Goal: Task Accomplishment & Management: Use online tool/utility

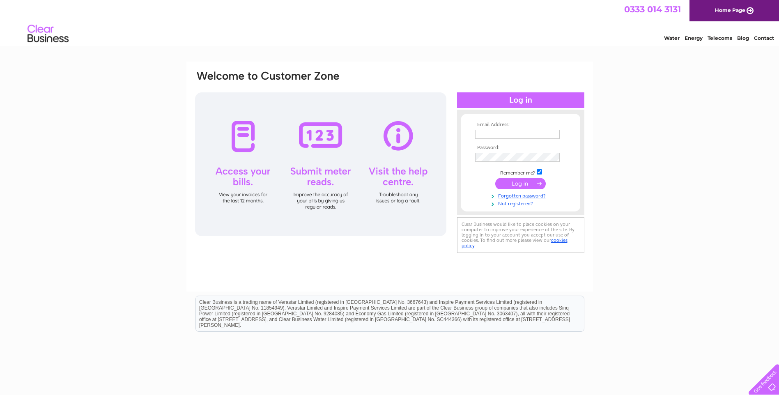
type input "danny@fhsleisure.co.uk"
click at [521, 181] on input "submit" at bounding box center [520, 183] width 50 height 11
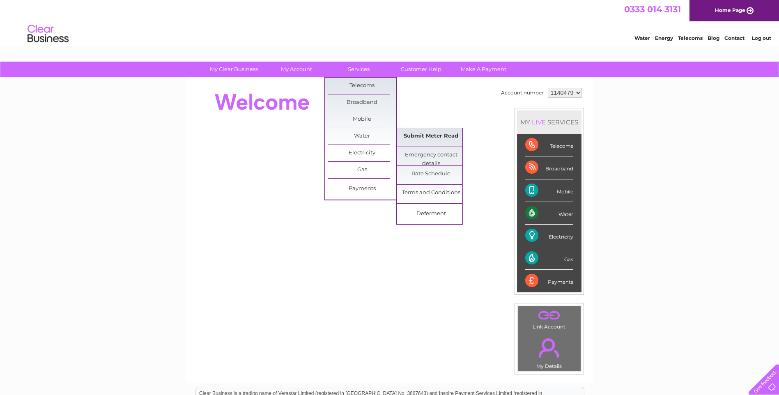
click at [421, 136] on link "Submit Meter Read" at bounding box center [431, 136] width 68 height 16
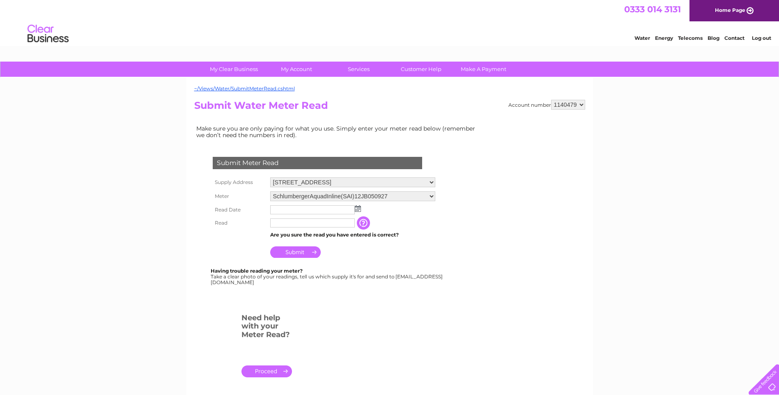
click at [356, 210] on img at bounding box center [358, 208] width 6 height 7
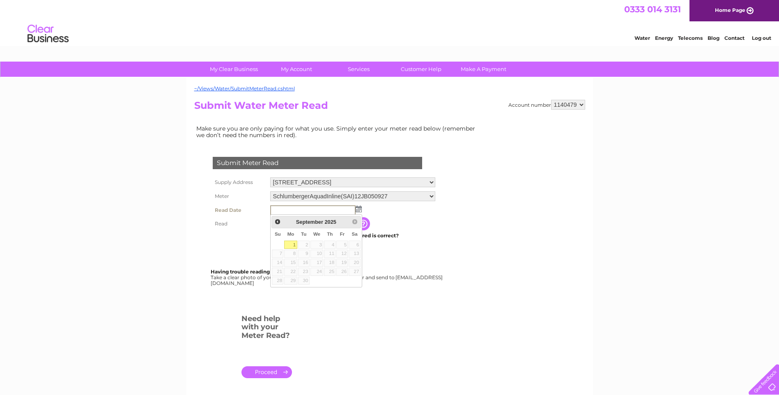
click at [293, 243] on link "1" at bounding box center [290, 245] width 13 height 8
type input "2025/09/01"
click at [299, 225] on input "text" at bounding box center [312, 222] width 85 height 9
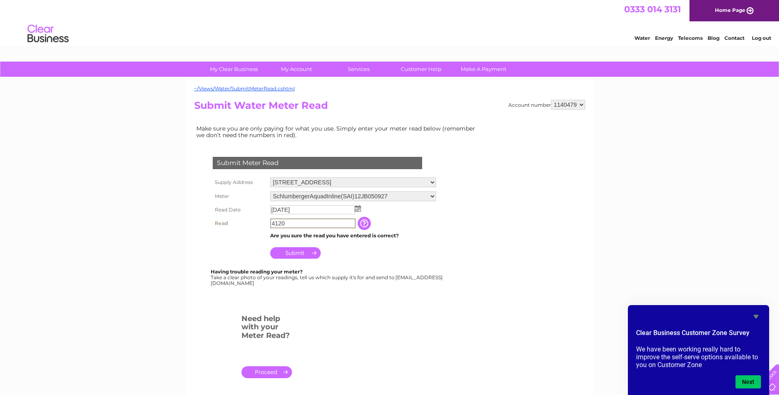
type input "4120"
click at [292, 253] on input "Submit" at bounding box center [295, 252] width 50 height 11
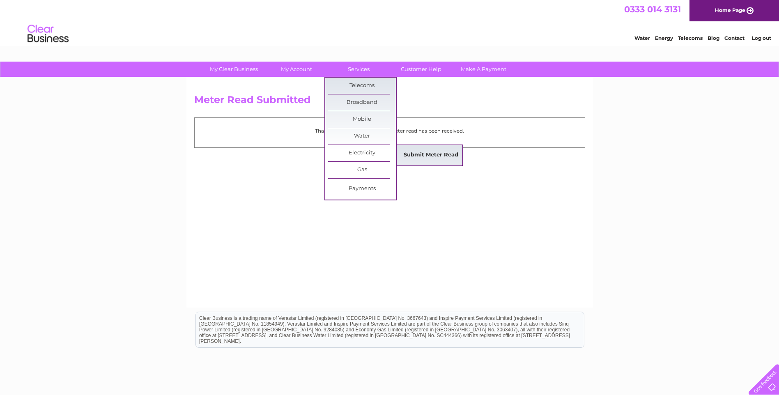
click at [419, 153] on link "Submit Meter Read" at bounding box center [431, 155] width 68 height 16
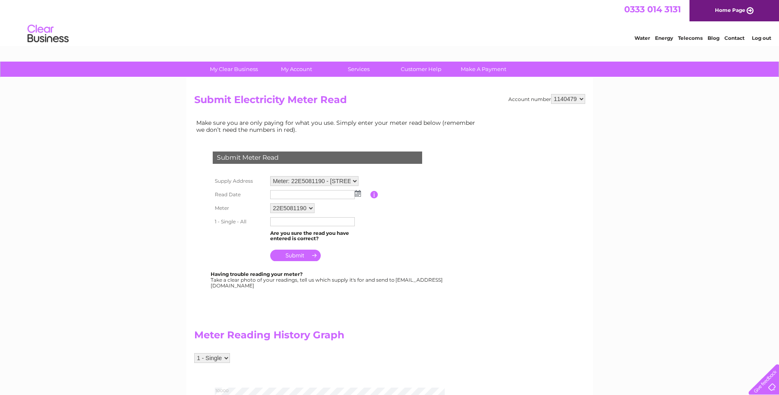
click at [355, 194] on img at bounding box center [358, 193] width 6 height 7
click at [290, 227] on link "1" at bounding box center [290, 229] width 13 height 8
type input "2025/09/01"
click at [302, 222] on input "text" at bounding box center [312, 222] width 85 height 10
type input "12311"
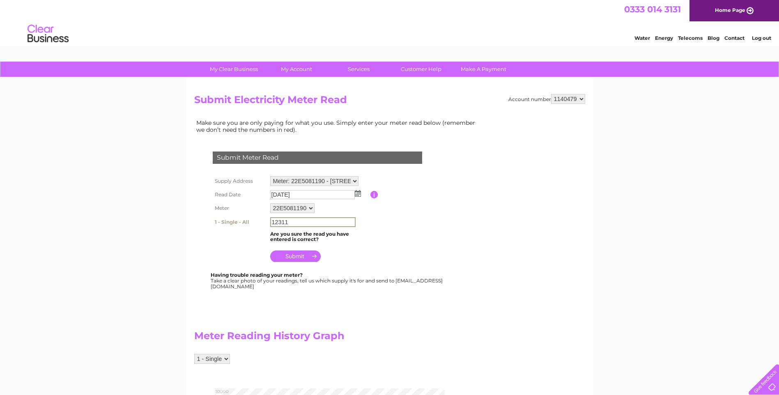
click at [293, 256] on input "submit" at bounding box center [295, 255] width 50 height 11
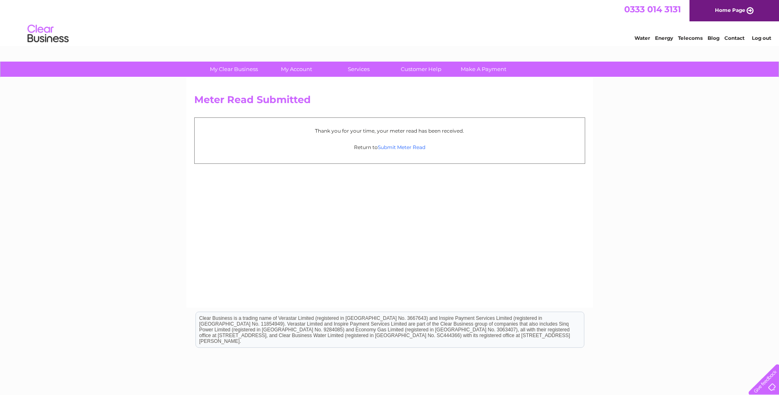
click at [398, 147] on link "Submit Meter Read" at bounding box center [402, 147] width 48 height 6
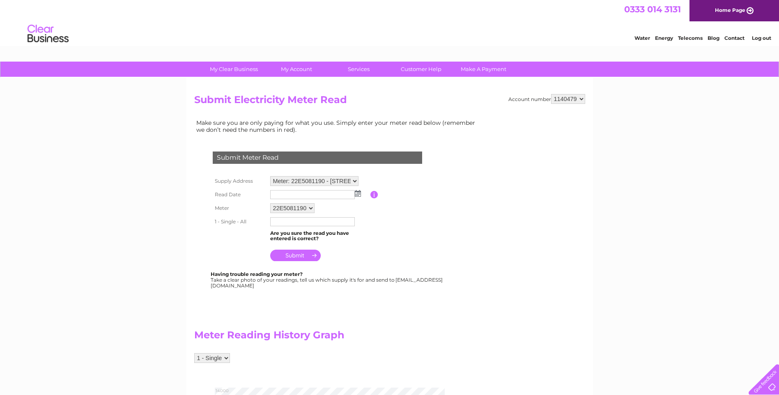
click at [355, 184] on select "Meter: 22E5081190 - 1 Market Street, Milnsbridge, Huddersfield, HD3 4ND Meter: …" at bounding box center [314, 181] width 88 height 10
select select "135881"
click at [270, 176] on select "Meter: 22E5081190 - 1 Market Street, Milnsbridge, Huddersfield, HD3 4ND Meter: …" at bounding box center [314, 181] width 88 height 11
drag, startPoint x: 0, startPoint y: 0, endPoint x: 358, endPoint y: 193, distance: 406.8
click at [358, 193] on img at bounding box center [358, 193] width 6 height 7
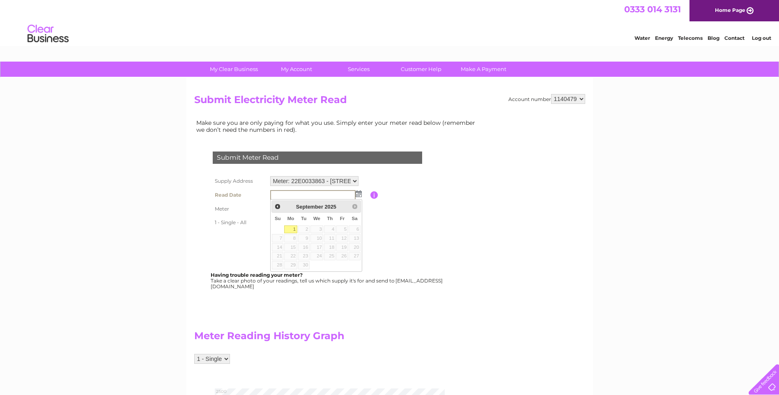
click at [294, 227] on link "1" at bounding box center [290, 229] width 13 height 8
type input "[DATE]"
click at [299, 225] on input "text" at bounding box center [312, 222] width 85 height 10
type input "2263"
click at [434, 227] on table "Supply Address Meter: 22E5081190 - 1 Market Street, Milnsbridge, Huddersfield, …" at bounding box center [327, 219] width 233 height 90
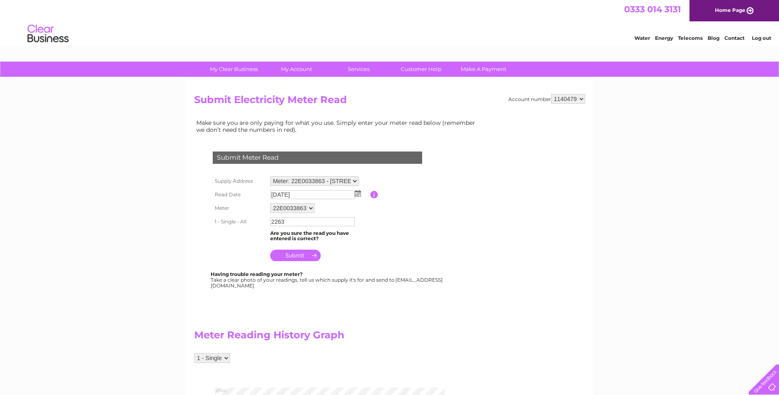
click at [290, 253] on input "submit" at bounding box center [295, 255] width 50 height 11
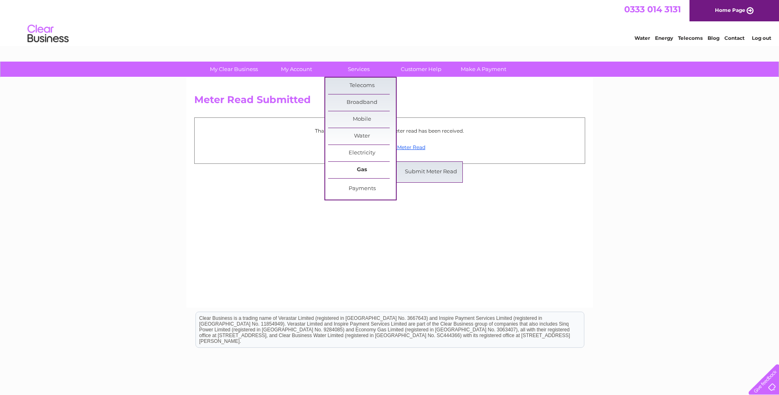
click at [364, 169] on link "Gas" at bounding box center [362, 170] width 68 height 16
click at [419, 167] on link "Submit Meter Read" at bounding box center [431, 172] width 68 height 16
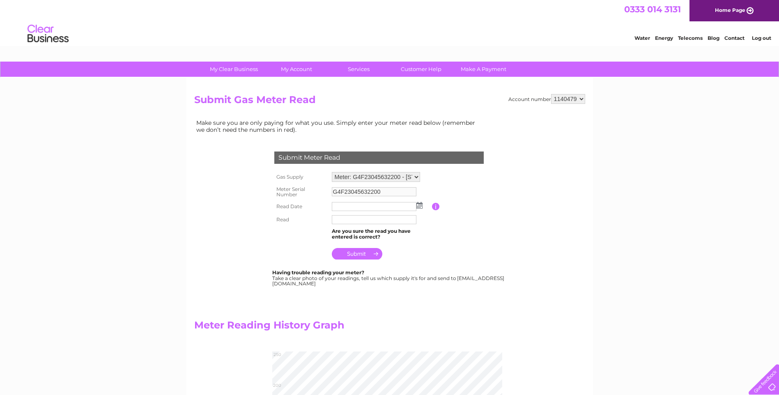
click at [420, 204] on img at bounding box center [419, 205] width 6 height 7
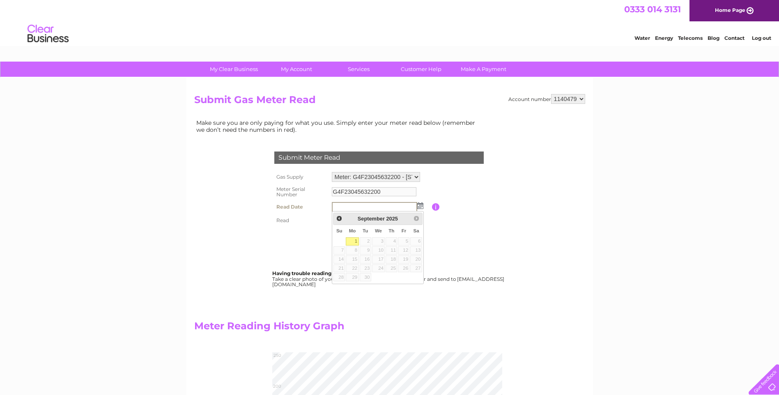
click at [355, 239] on link "1" at bounding box center [352, 241] width 13 height 8
type input "[DATE]"
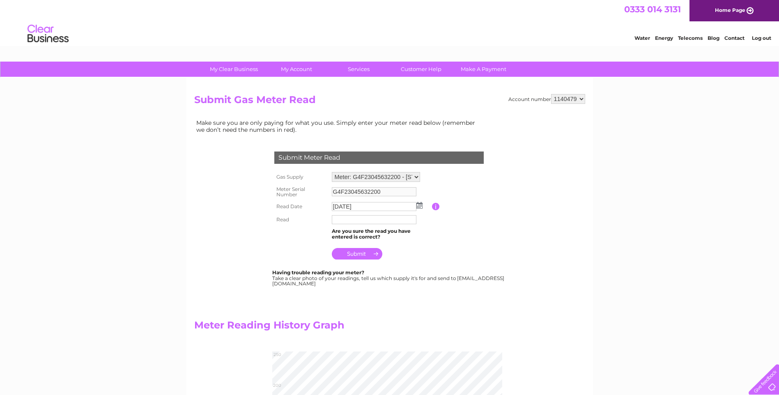
click at [359, 220] on input "text" at bounding box center [374, 219] width 85 height 9
type input "329"
click at [359, 253] on input "submit" at bounding box center [357, 254] width 50 height 11
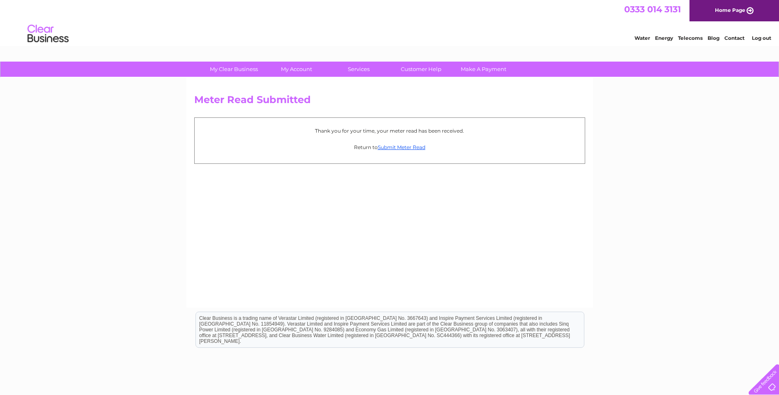
click at [150, 207] on div "My Clear Business Login Details My Details My Preferences Link Account My Accou…" at bounding box center [389, 255] width 779 height 386
